Goal: Task Accomplishment & Management: Use online tool/utility

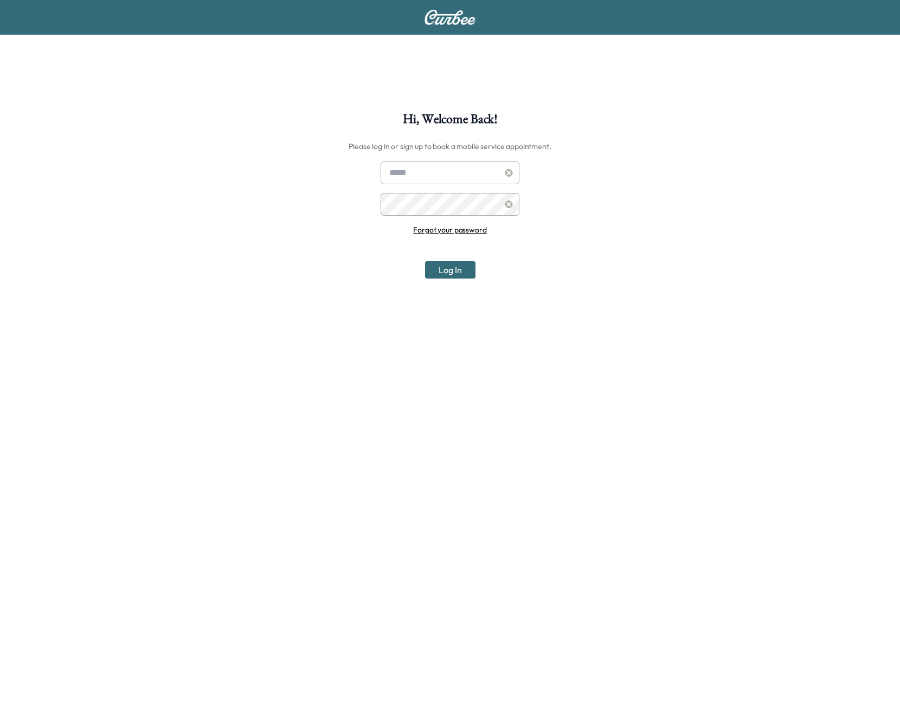
type input "**********"
click at [449, 270] on button "Log In" at bounding box center [450, 269] width 50 height 17
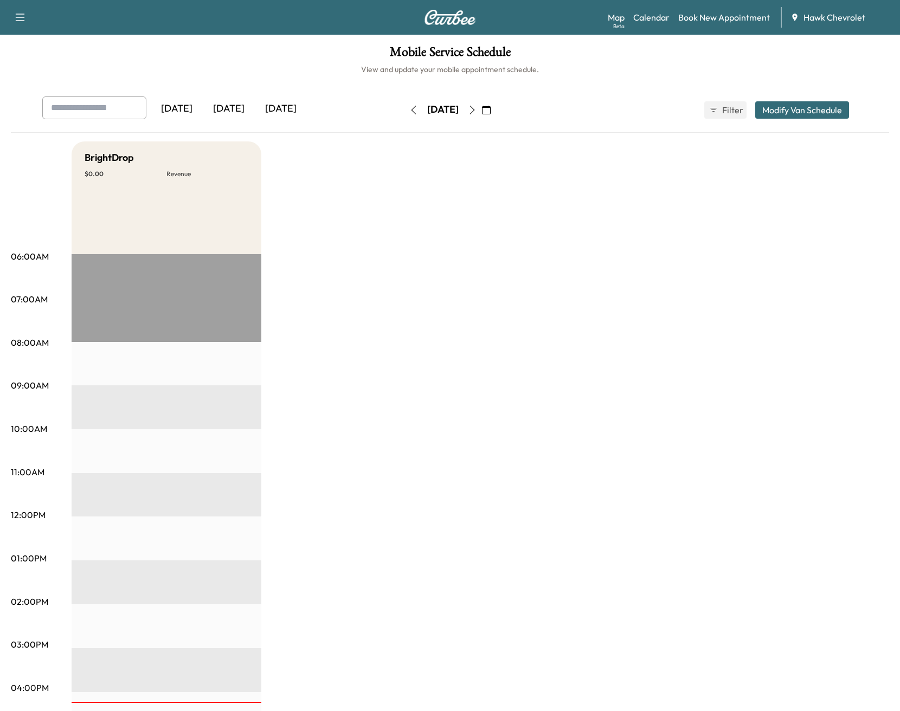
click at [481, 108] on button "button" at bounding box center [472, 109] width 18 height 17
click at [476, 106] on icon "button" at bounding box center [472, 110] width 9 height 9
click at [476, 113] on icon "button" at bounding box center [472, 110] width 9 height 9
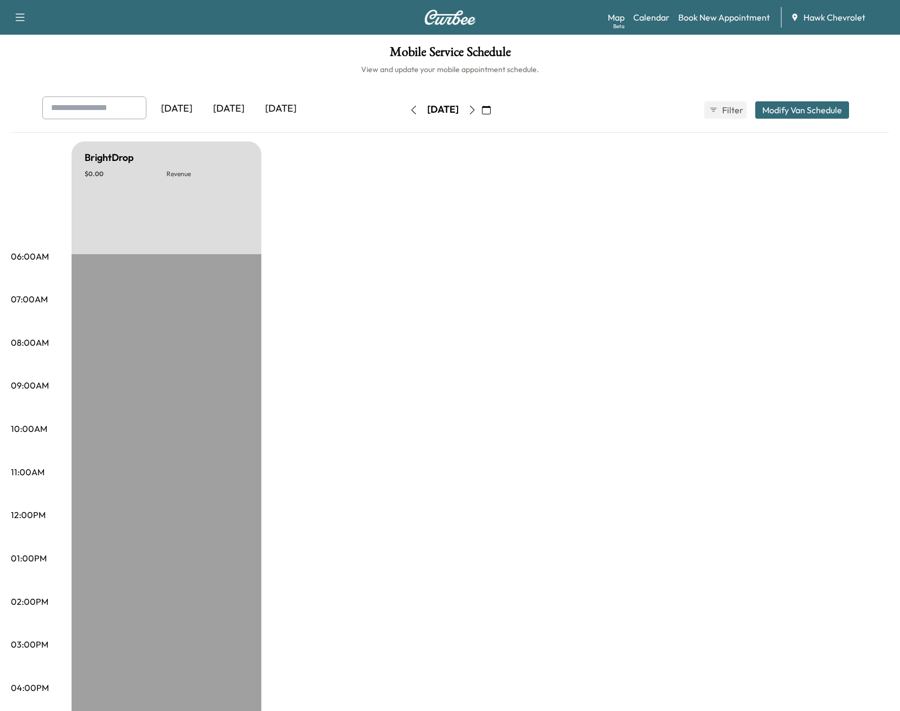
click at [404, 115] on button "button" at bounding box center [413, 109] width 18 height 17
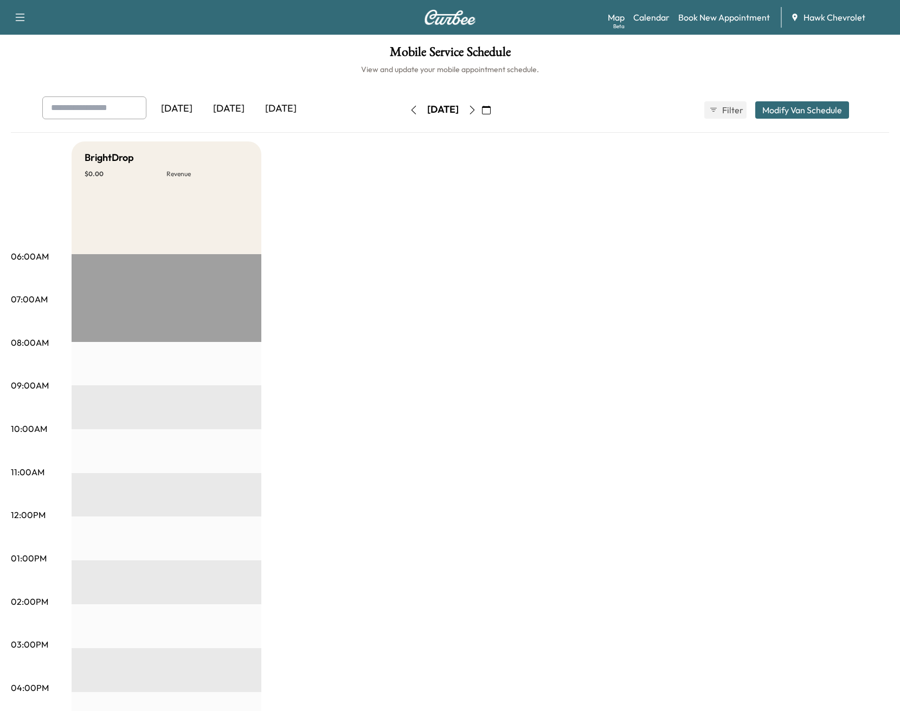
click at [404, 115] on button "button" at bounding box center [413, 109] width 18 height 17
click at [411, 113] on icon "button" at bounding box center [413, 110] width 5 height 9
click at [404, 113] on button "button" at bounding box center [413, 109] width 18 height 17
